Goal: Information Seeking & Learning: Learn about a topic

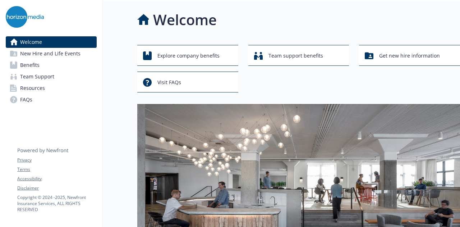
click at [80, 52] on link "New Hire and Life Events" at bounding box center [51, 53] width 91 height 11
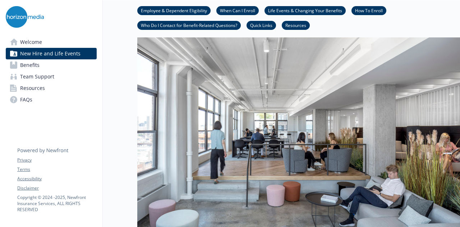
scroll to position [36, 0]
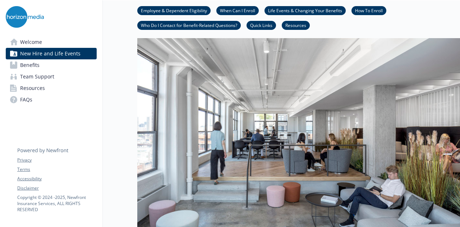
click at [67, 66] on link "Benefits" at bounding box center [51, 64] width 91 height 11
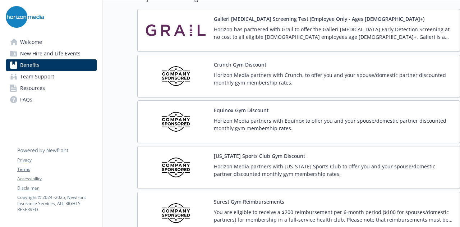
scroll to position [1591, 0]
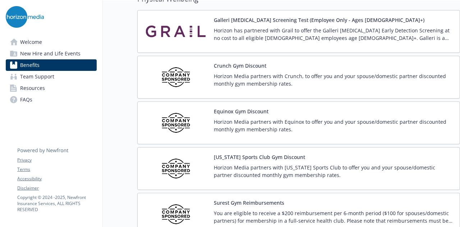
click at [188, 113] on img at bounding box center [175, 122] width 65 height 31
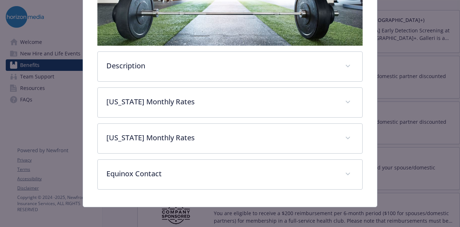
scroll to position [192, 0]
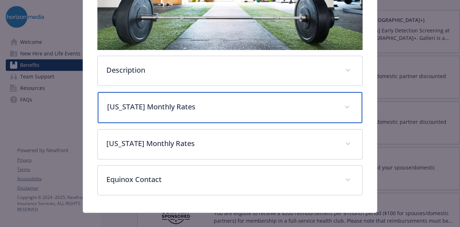
click at [168, 111] on div "[US_STATE] Monthly Rates" at bounding box center [230, 107] width 264 height 31
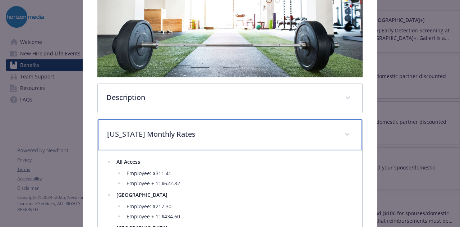
scroll to position [0, 0]
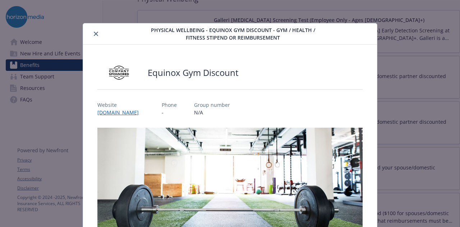
click at [94, 32] on icon "close" at bounding box center [96, 34] width 4 height 4
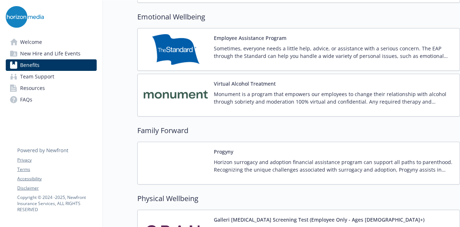
scroll to position [1391, 5]
